Goal: Information Seeking & Learning: Learn about a topic

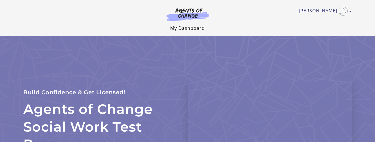
click at [188, 27] on link "My Dashboard" at bounding box center [187, 28] width 35 height 6
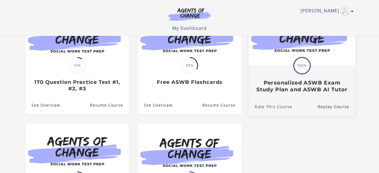
scroll to position [51, 0]
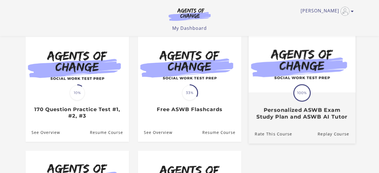
click at [276, 112] on h3 "Personalized ASWB Exam Study Plan and ASWB AI Tutor" at bounding box center [302, 113] width 94 height 13
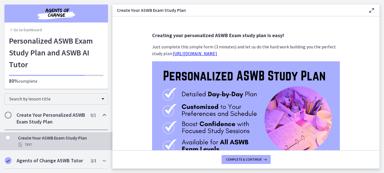
click at [49, 140] on div "Create Your ASWB Exam Study Plan Text" at bounding box center [62, 140] width 88 height 13
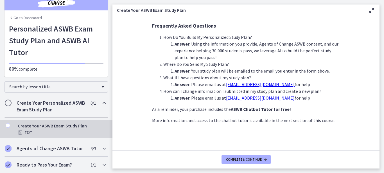
scroll to position [161, 0]
click at [43, 145] on h2 "Agents of Change ASWB Tutor" at bounding box center [51, 148] width 69 height 7
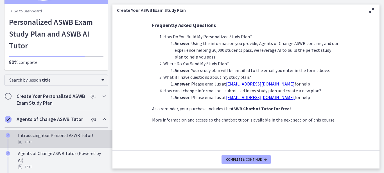
scroll to position [53, 0]
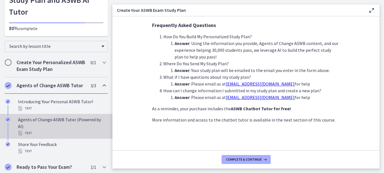
click at [46, 129] on div "Agents of Change ASWB Tutor (Powered by AI) Text" at bounding box center [62, 126] width 88 height 20
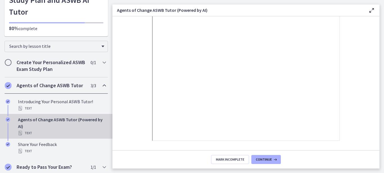
scroll to position [115, 0]
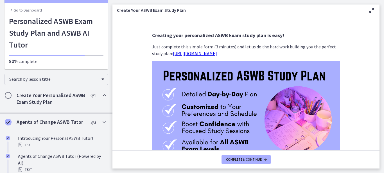
scroll to position [19, 0]
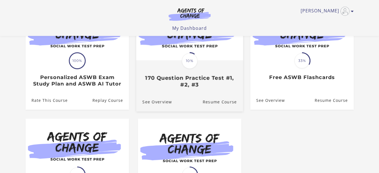
scroll to position [115, 0]
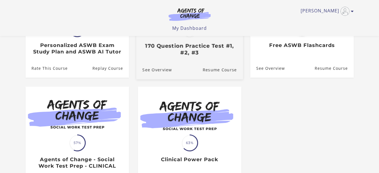
click at [185, 58] on link "Translation missing: en.liquid.partials.dashboard_course_card.progress_descript…" at bounding box center [189, 15] width 107 height 90
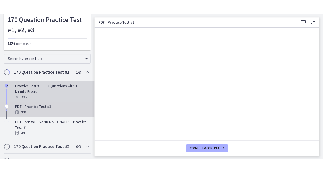
scroll to position [67, 0]
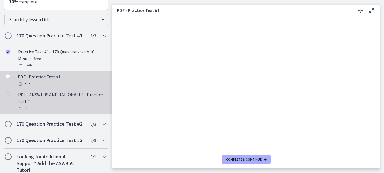
click at [42, 98] on div "PDF - ANSWERS AND RATIONALES - Practice Test #1 PDF" at bounding box center [62, 101] width 88 height 20
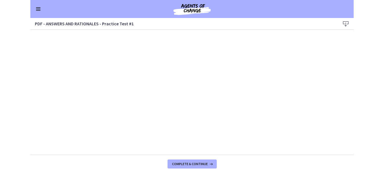
scroll to position [53, 0]
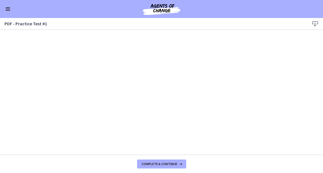
click at [6, 9] on span "Enable menu" at bounding box center [8, 9] width 4 height 1
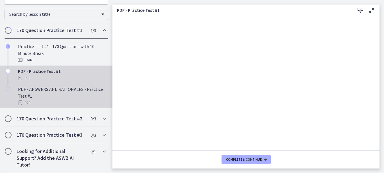
scroll to position [73, 0]
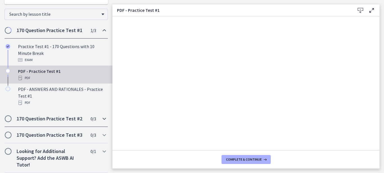
click at [101, 117] on icon "Chapters" at bounding box center [104, 118] width 7 height 7
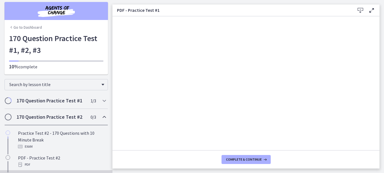
scroll to position [0, 0]
